Goal: Transaction & Acquisition: Obtain resource

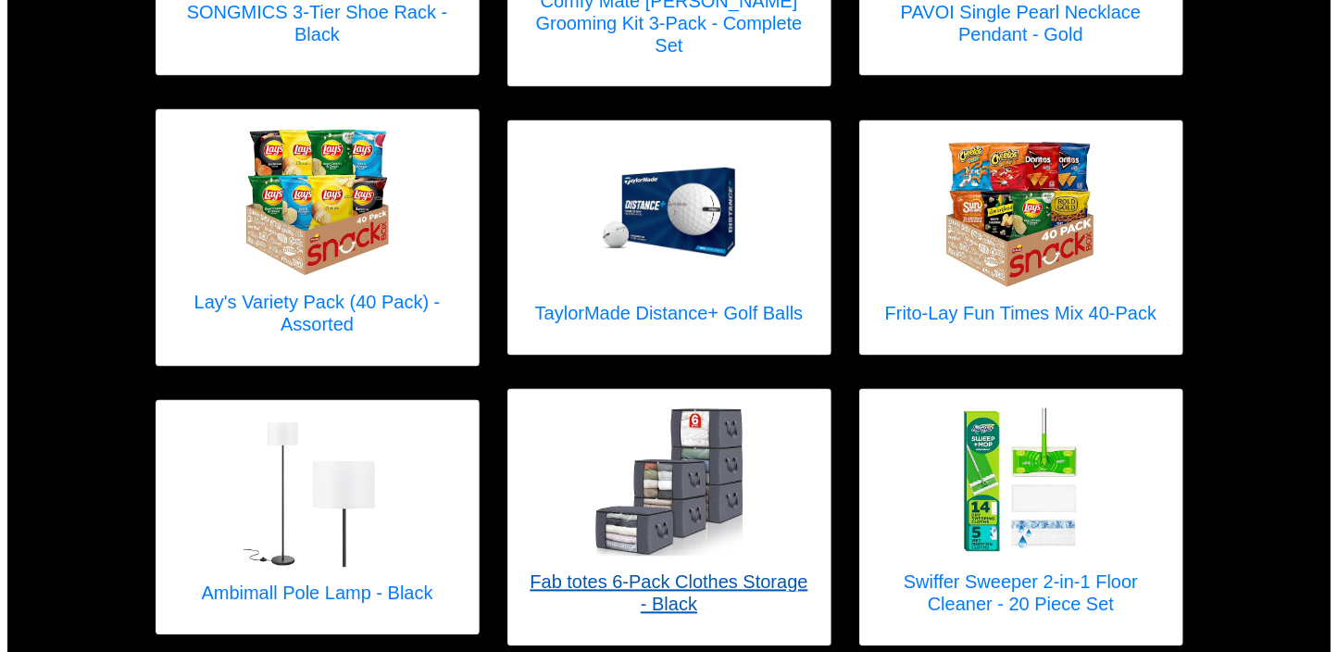
scroll to position [1975, 0]
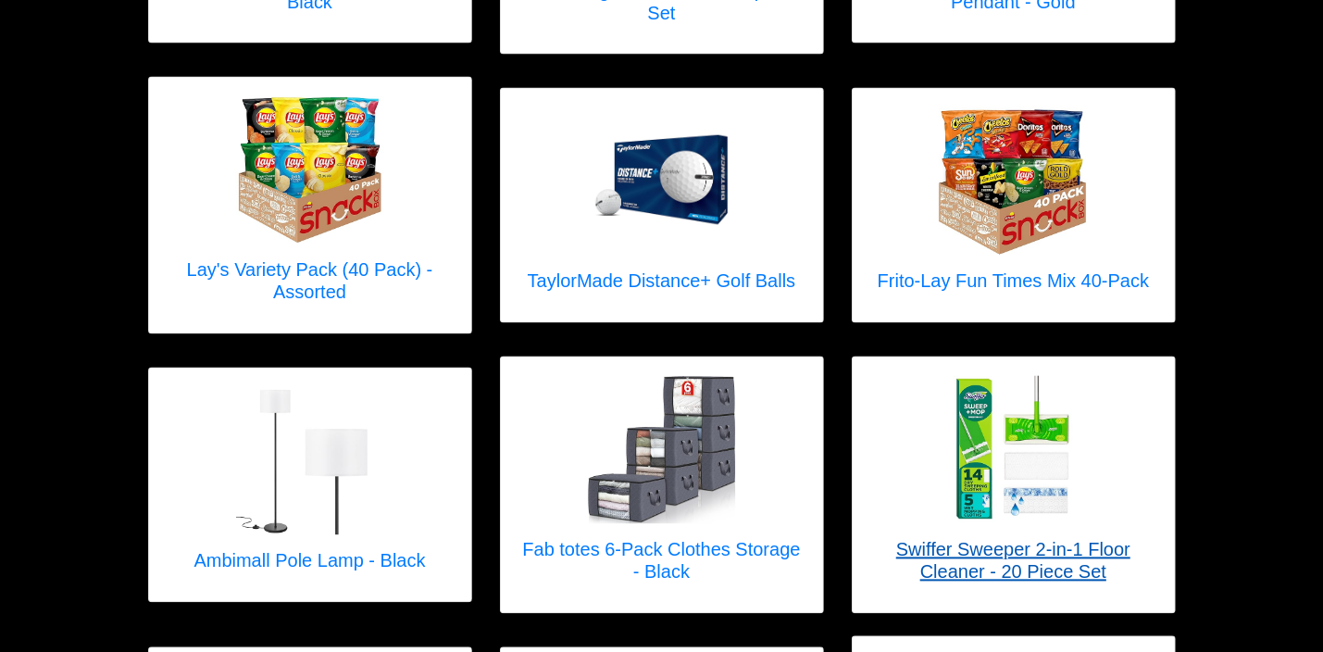
click at [977, 438] on img at bounding box center [1014, 450] width 148 height 148
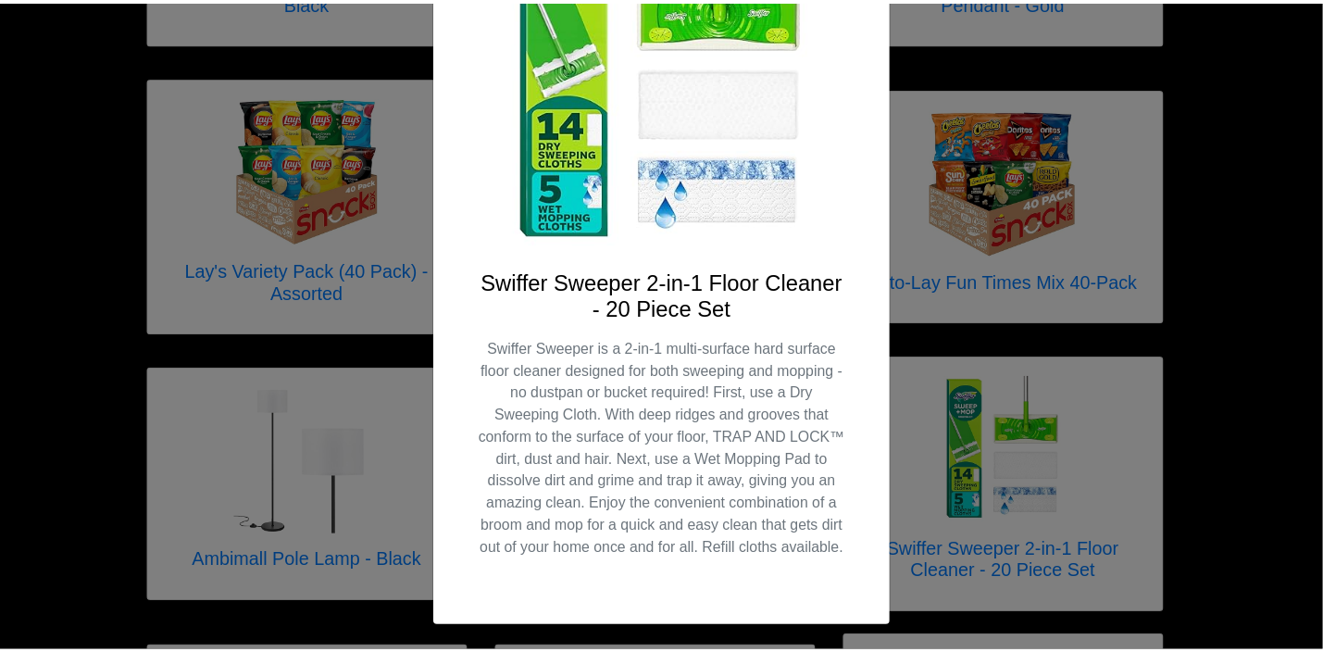
scroll to position [260, 0]
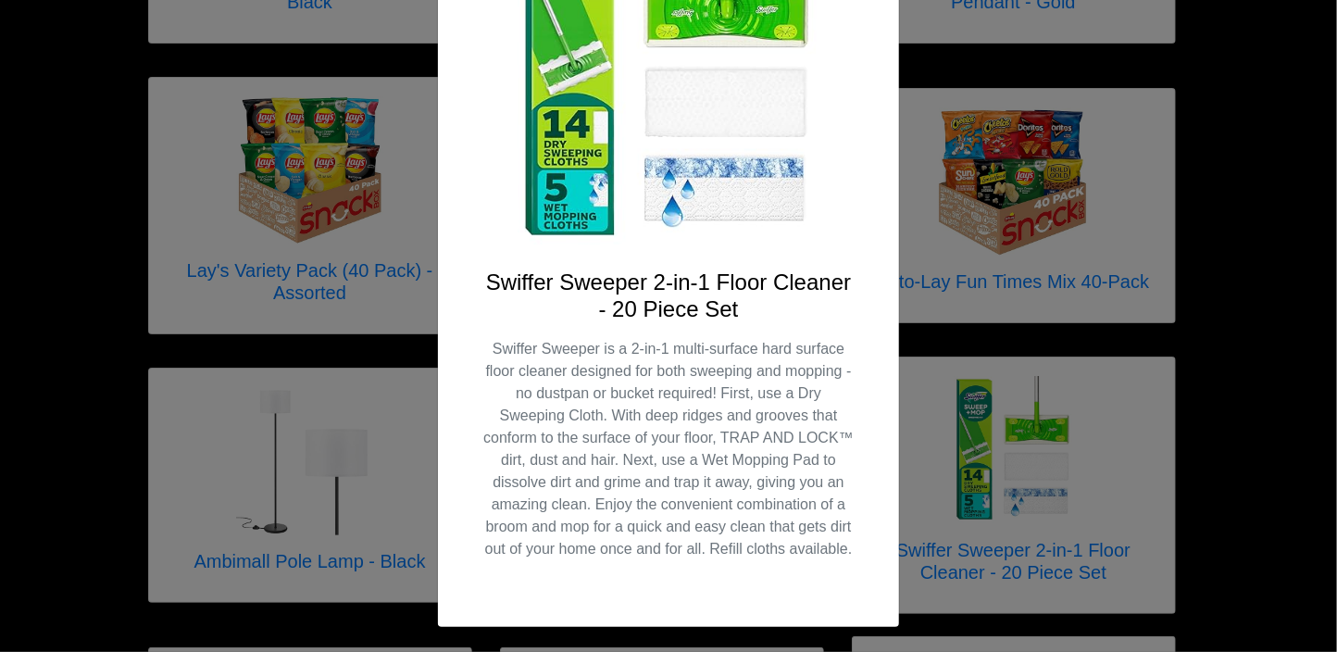
click at [1234, 196] on div "X Swiffer Sweeper 2-in-1 Floor Cleaner - 20 Piece Set Swiffer Sweeper is a 2-in…" at bounding box center [668, 326] width 1337 height 652
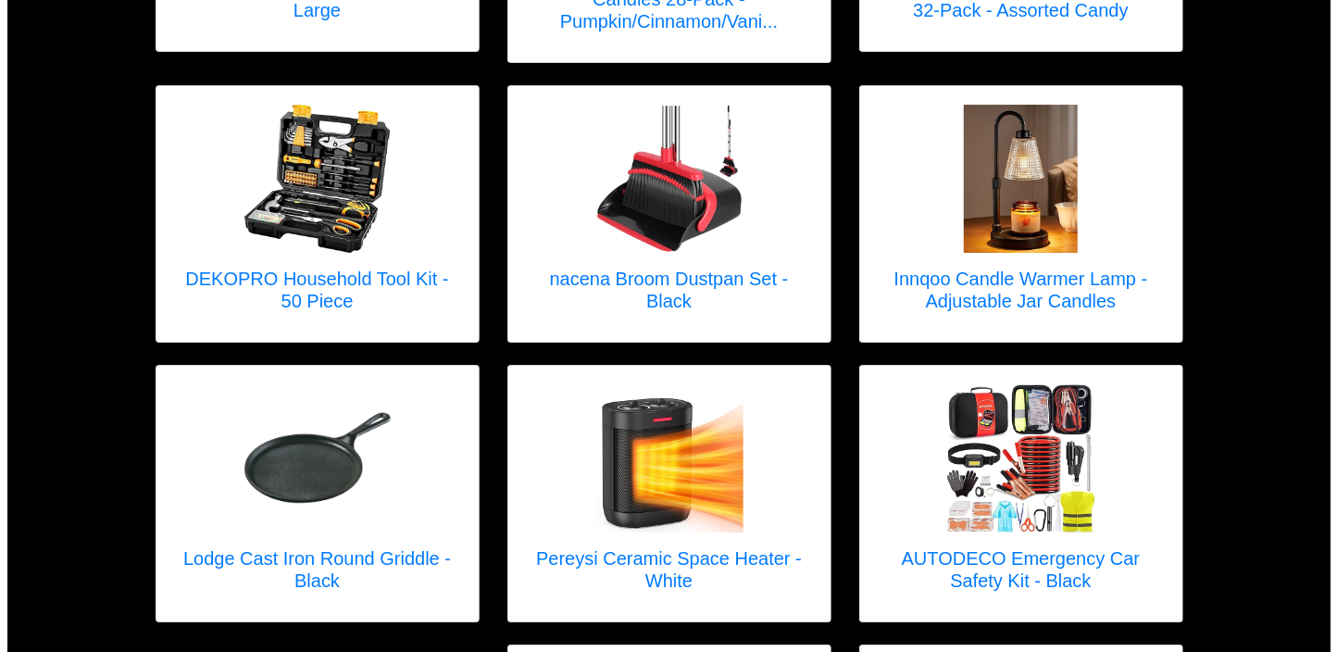
scroll to position [3703, 0]
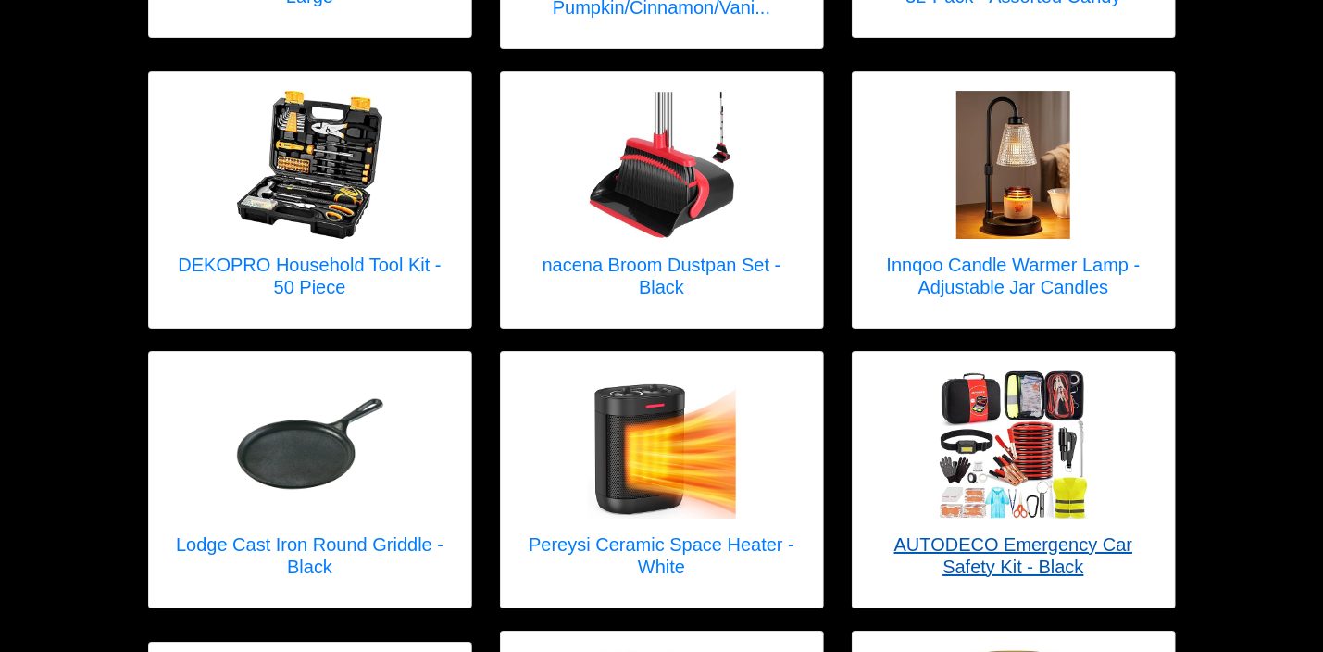
click at [1006, 437] on img at bounding box center [1014, 444] width 148 height 148
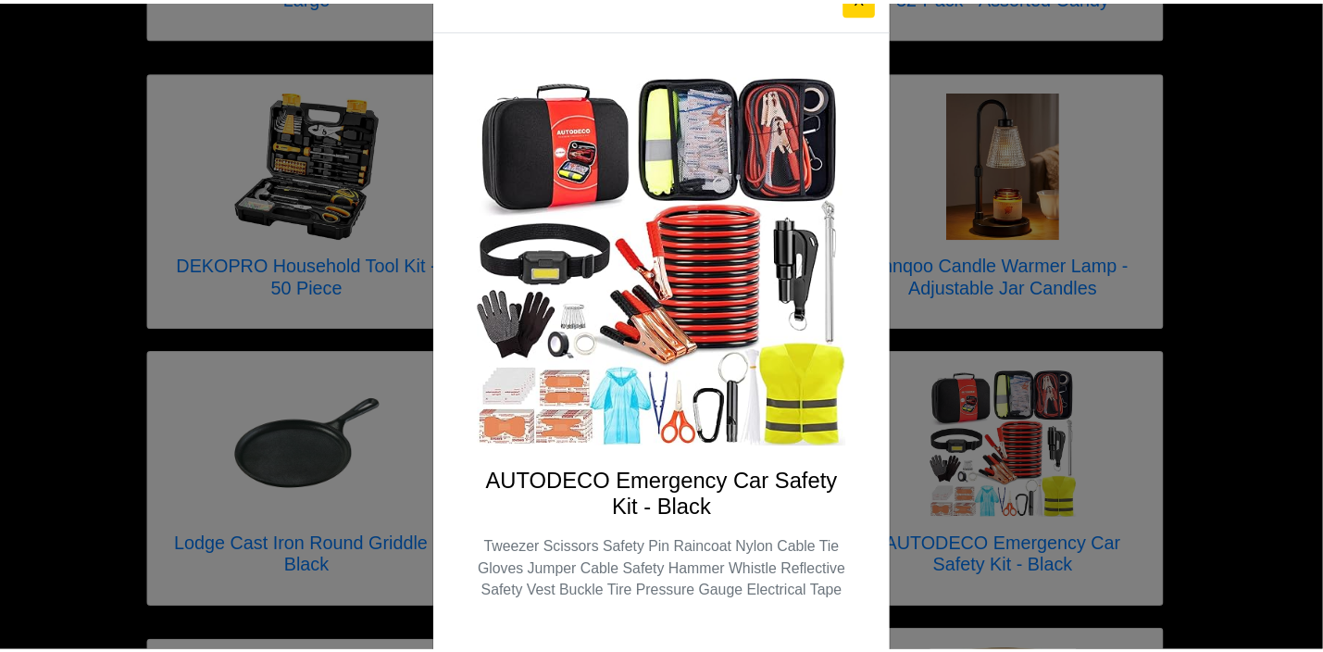
scroll to position [93, 0]
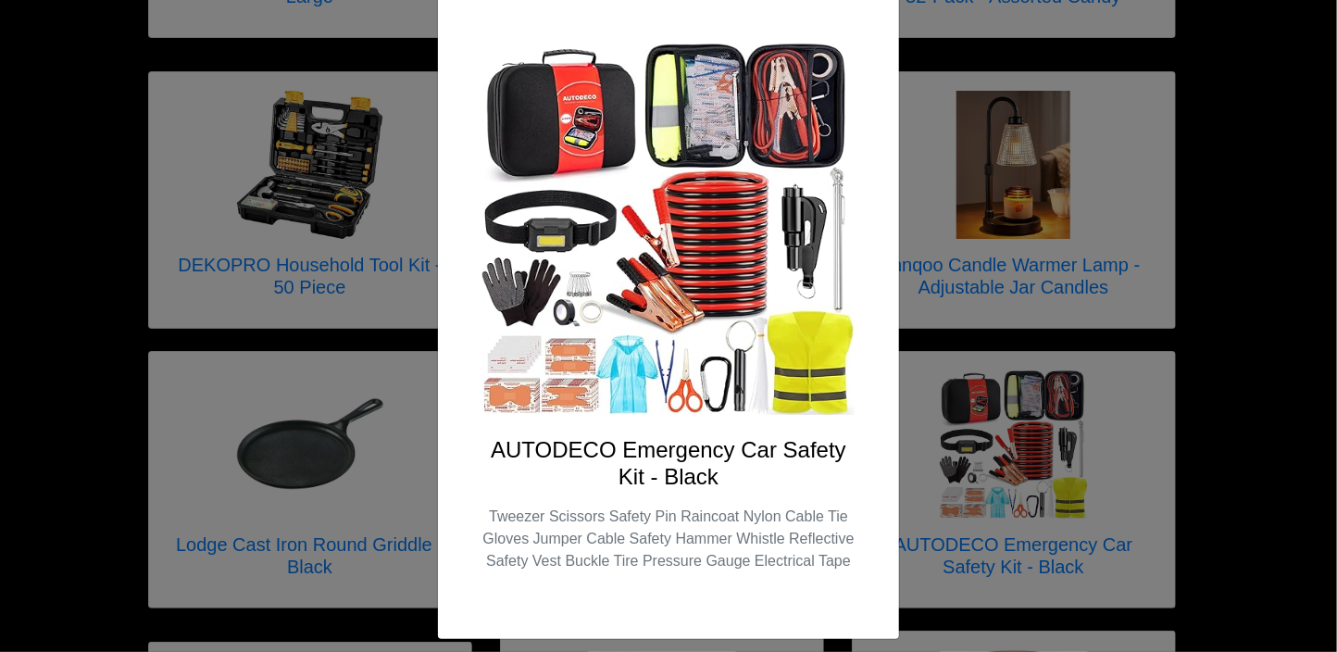
click at [1271, 139] on div "X AUTODECO Emergency Car Safety Kit - Black Tweezer Scissors Safety Pin Raincoa…" at bounding box center [668, 326] width 1337 height 652
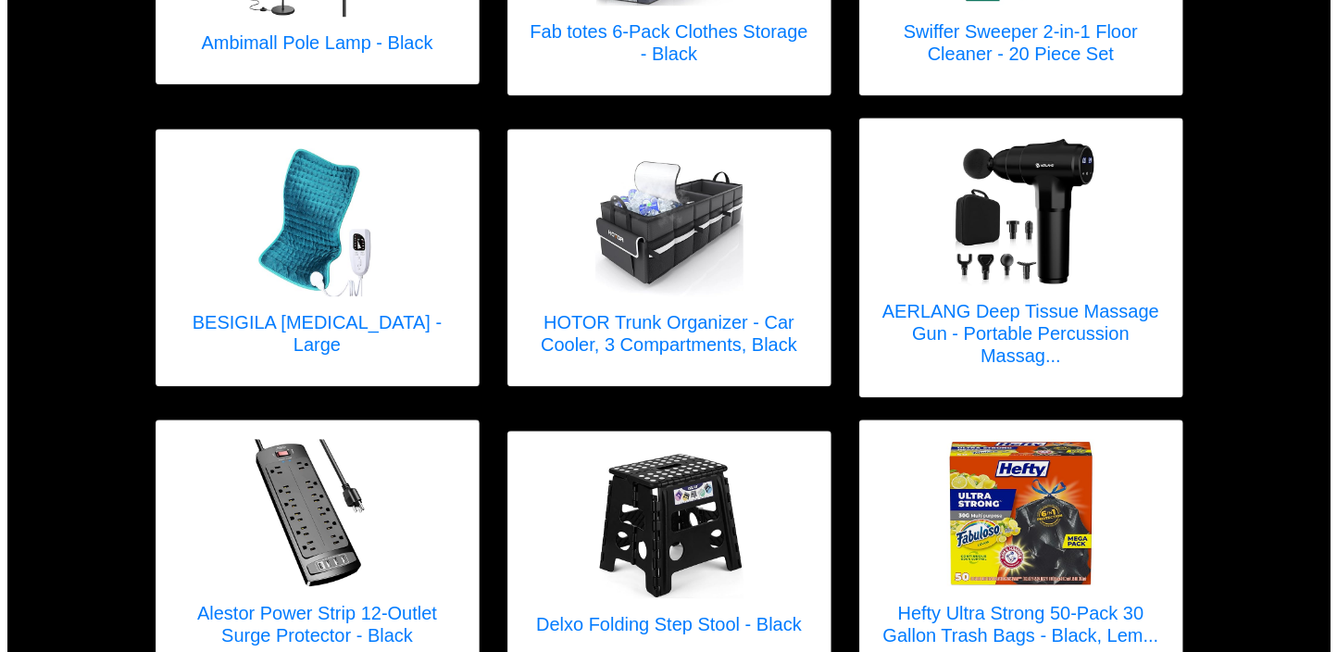
scroll to position [2493, 0]
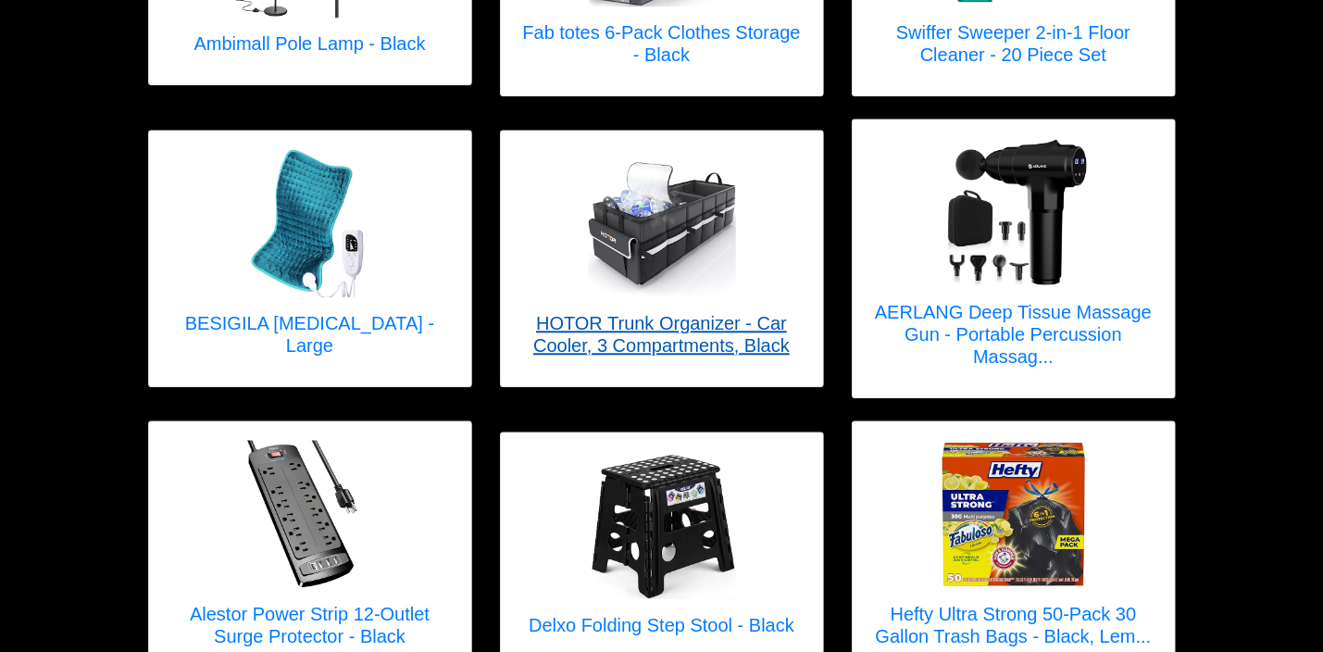
click at [656, 312] on h5 "HOTOR Trunk Organizer - Car Cooler, 3 Compartments, Black" at bounding box center [661, 334] width 285 height 44
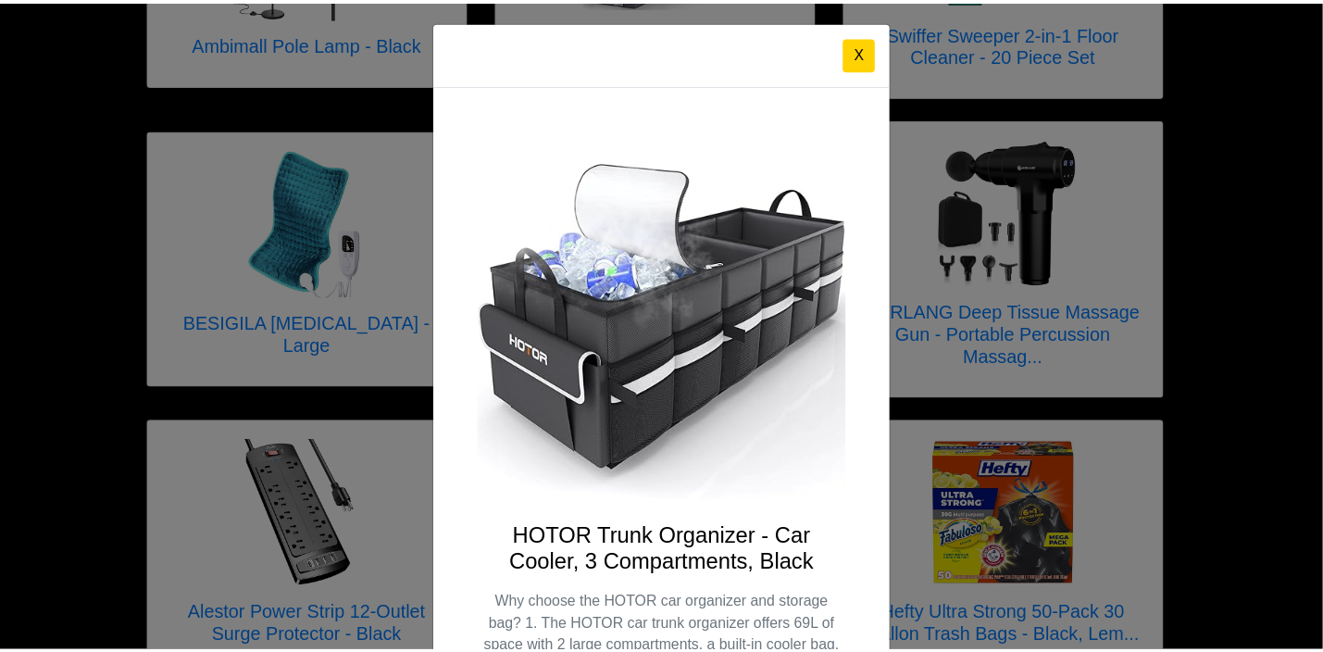
scroll to position [0, 0]
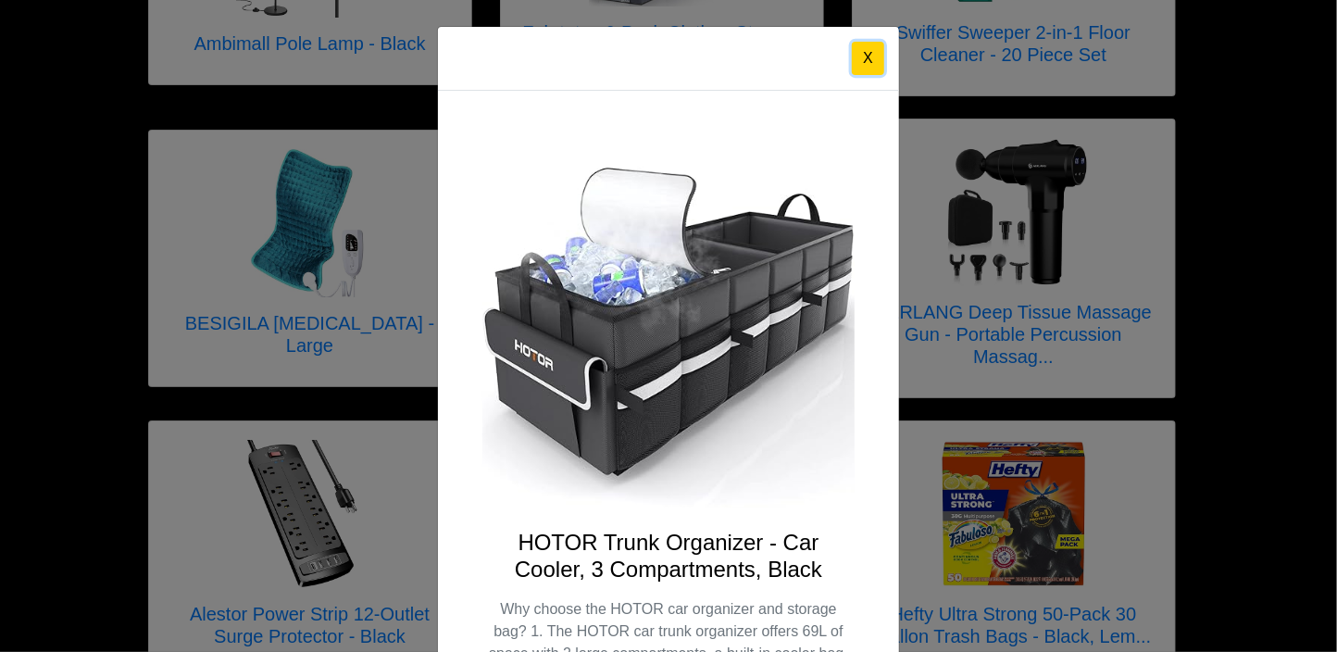
click at [858, 58] on button "X" at bounding box center [868, 58] width 32 height 33
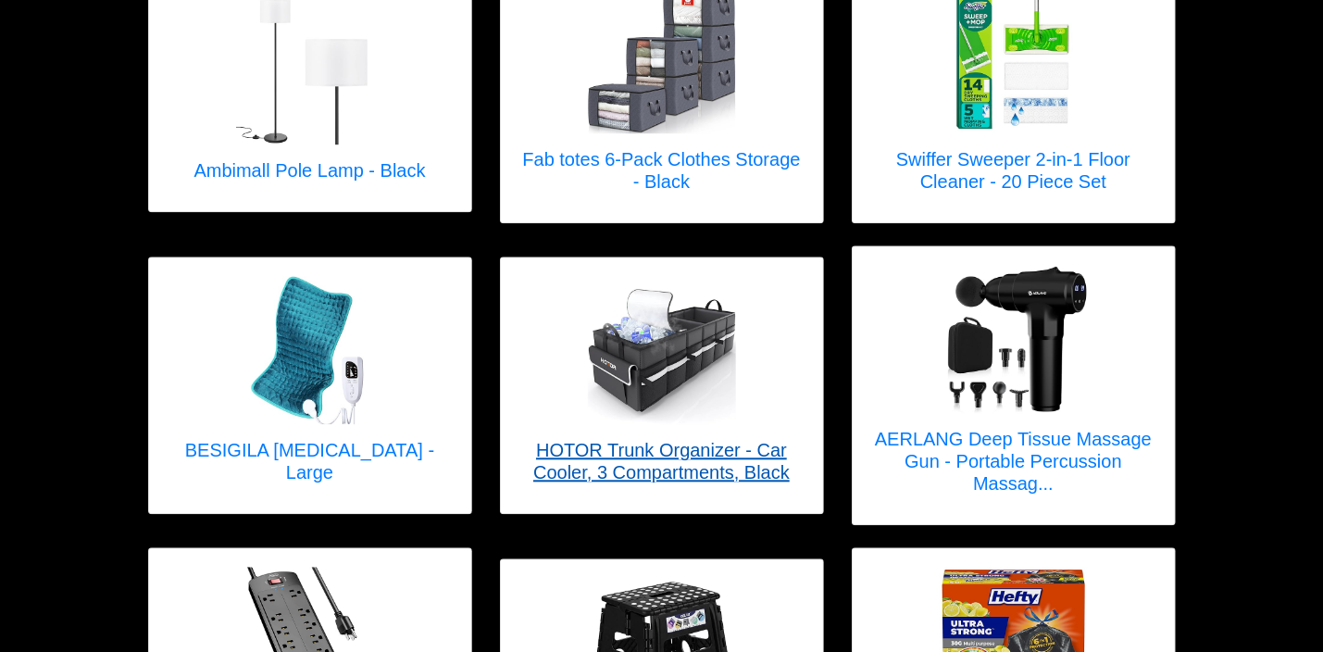
scroll to position [2338, 0]
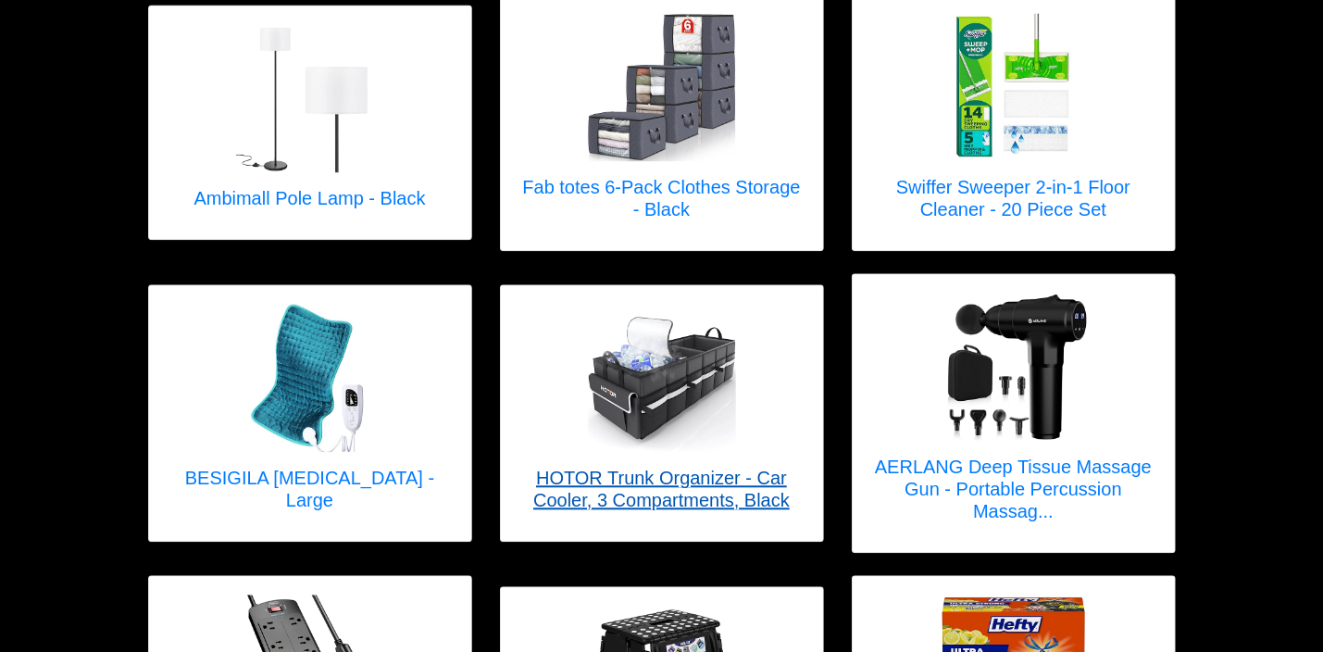
drag, startPoint x: 659, startPoint y: 369, endPoint x: 723, endPoint y: 417, distance: 80.0
click at [723, 417] on img at bounding box center [662, 378] width 148 height 148
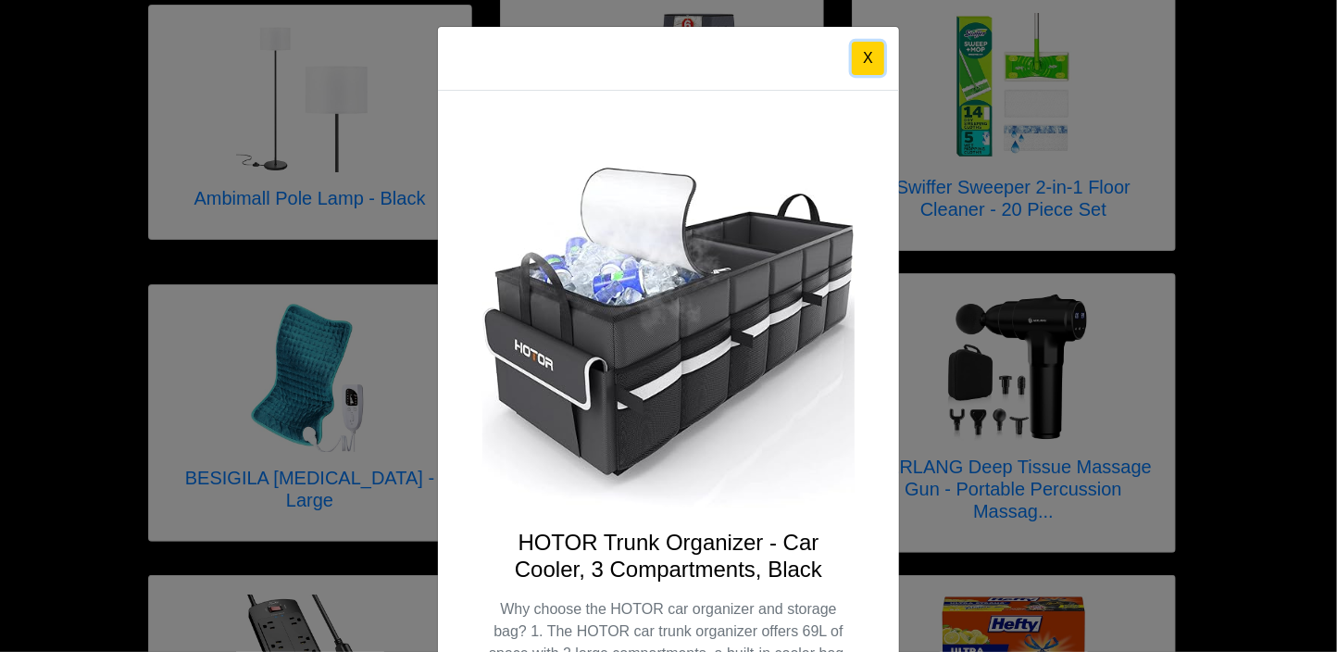
click at [858, 52] on button "X" at bounding box center [868, 58] width 32 height 33
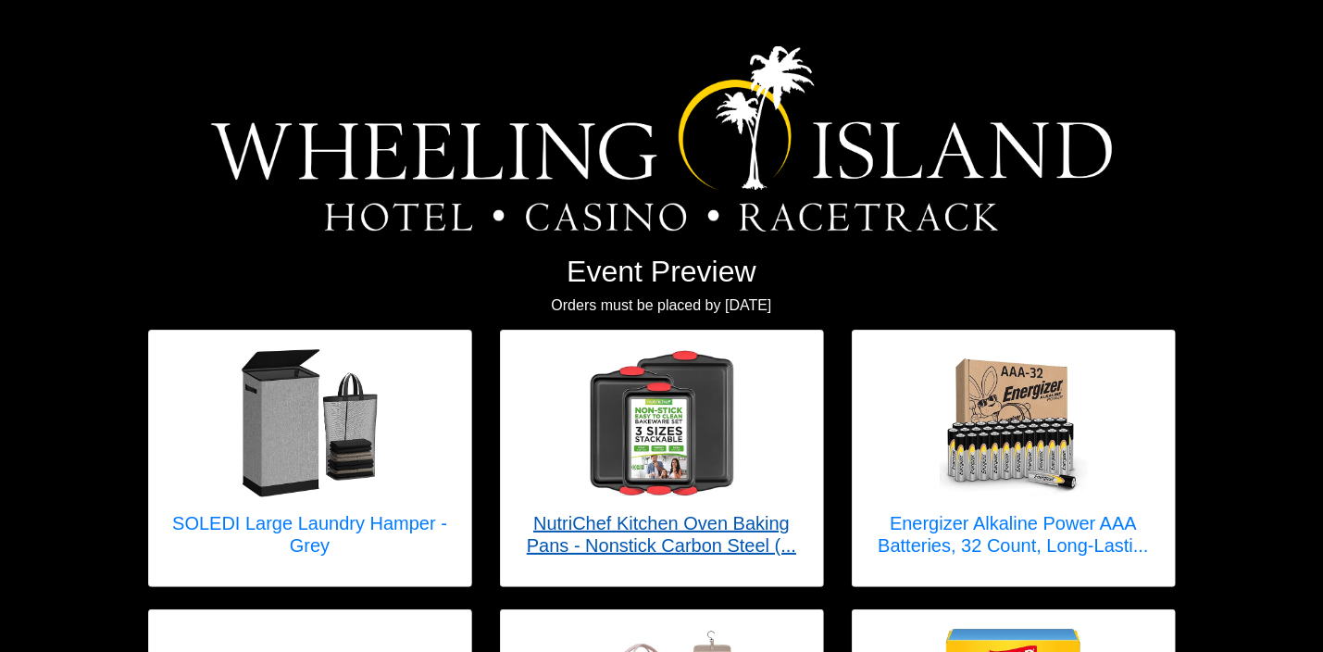
scroll to position [0, 0]
